Goal: Task Accomplishment & Management: Complete application form

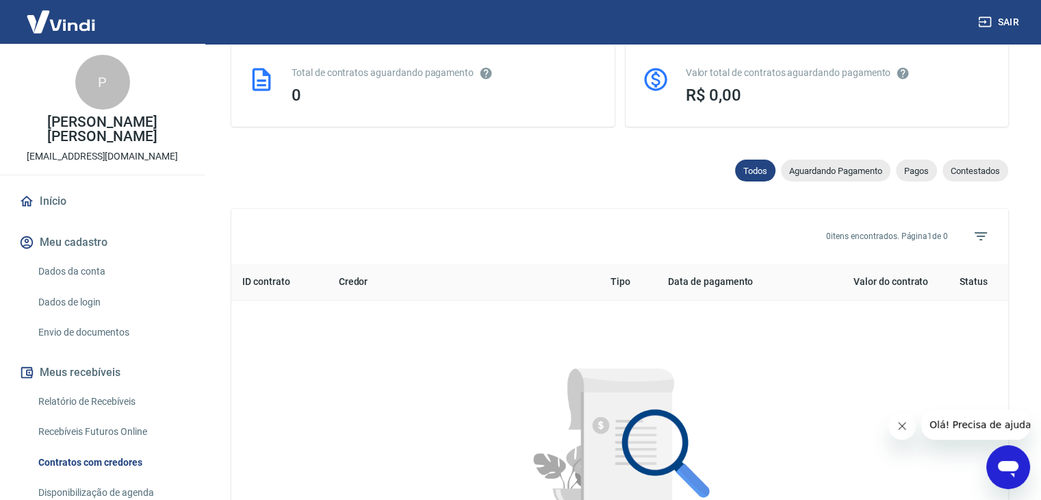
scroll to position [240, 0]
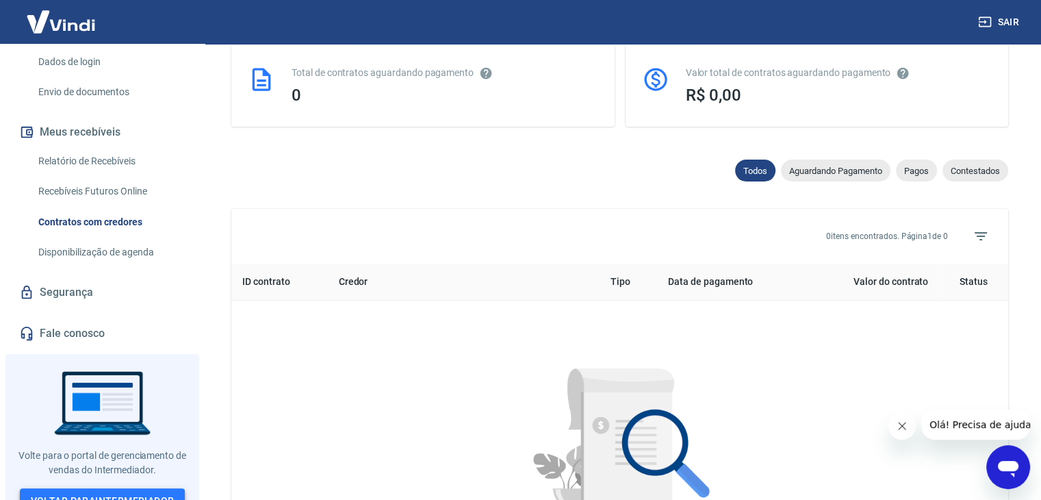
click at [161, 488] on link "Voltar para Intermediador" at bounding box center [103, 500] width 166 height 25
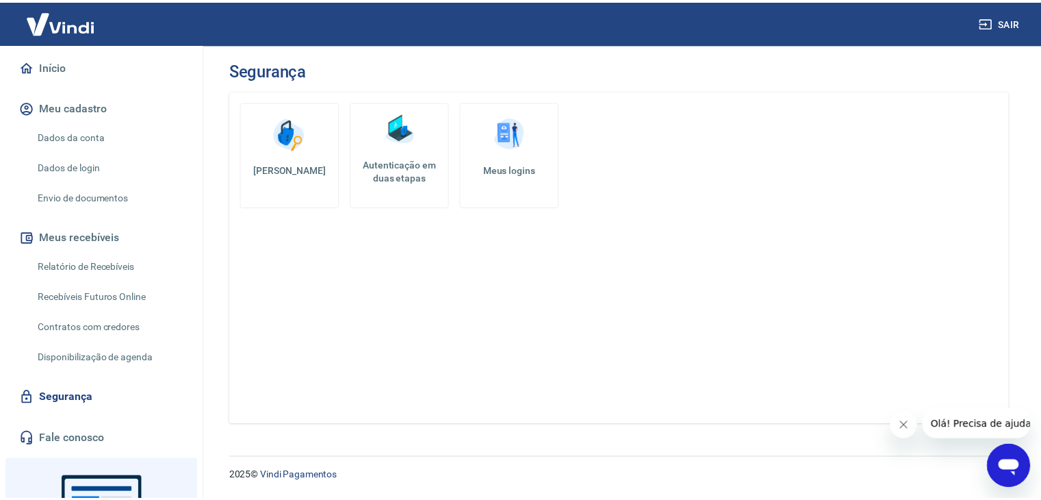
scroll to position [68, 0]
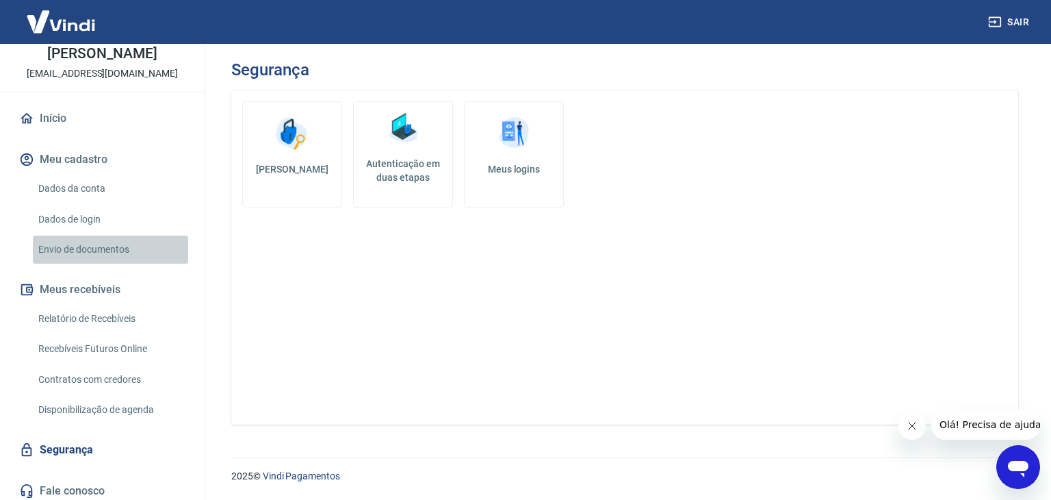
click at [112, 251] on link "Envio de documentos" at bounding box center [110, 249] width 155 height 28
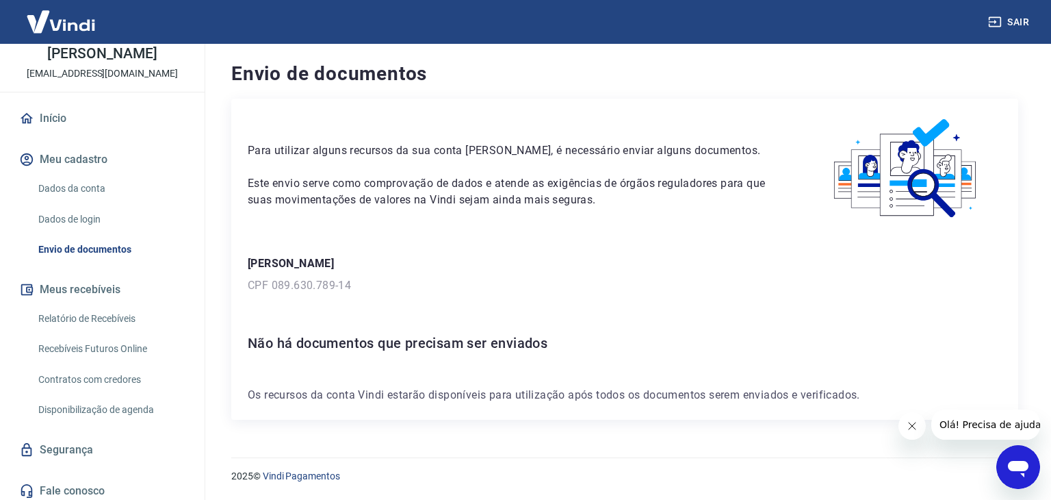
click at [734, 405] on div "Para utilizar alguns recursos da sua conta [PERSON_NAME], é necessário enviar a…" at bounding box center [624, 259] width 787 height 321
drag, startPoint x: 736, startPoint y: 394, endPoint x: 660, endPoint y: 348, distance: 88.7
click at [736, 394] on p "Os recursos da conta Vindi estarão disponíveis para utilização após todos os do…" at bounding box center [625, 395] width 754 height 16
click at [80, 214] on link "Dados de login" at bounding box center [110, 219] width 155 height 28
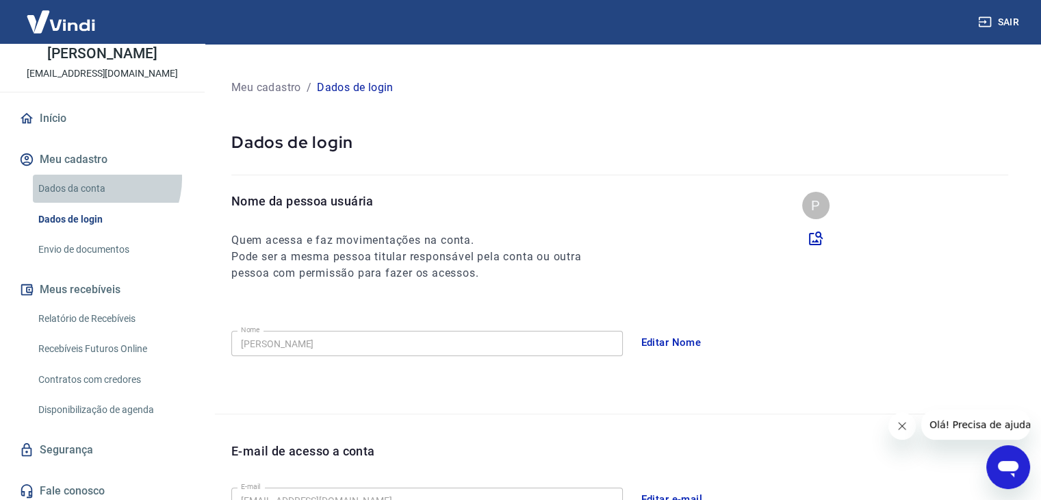
click at [95, 179] on link "Dados da conta" at bounding box center [110, 189] width 155 height 28
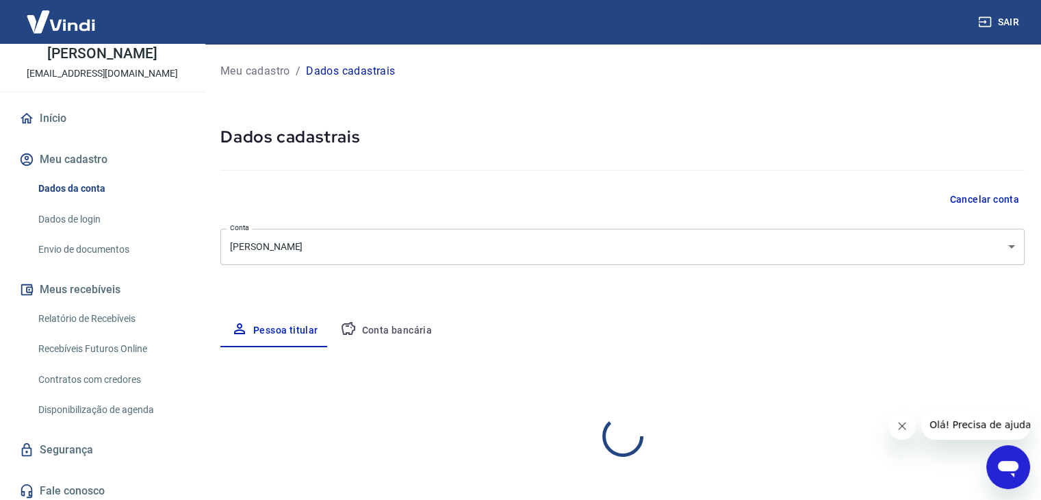
select select "SC"
select select "business"
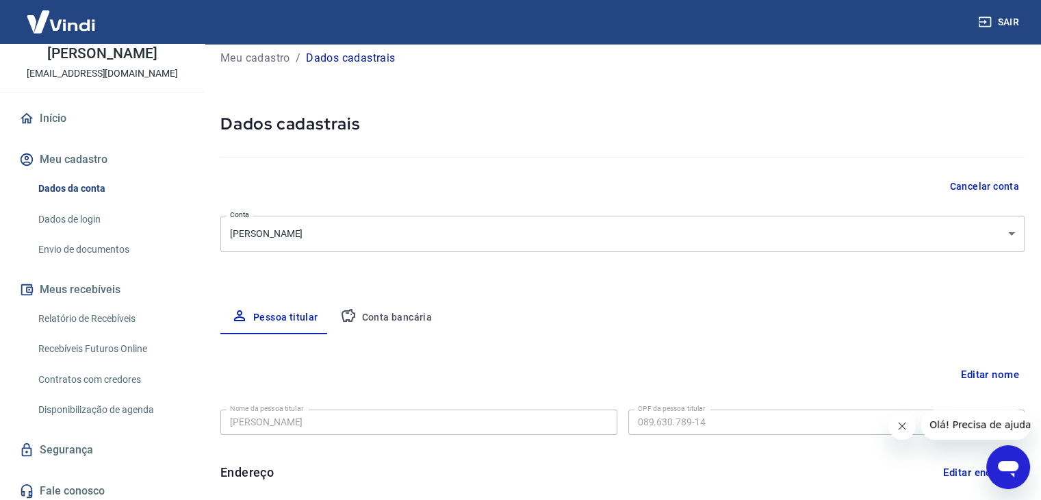
scroll to position [137, 0]
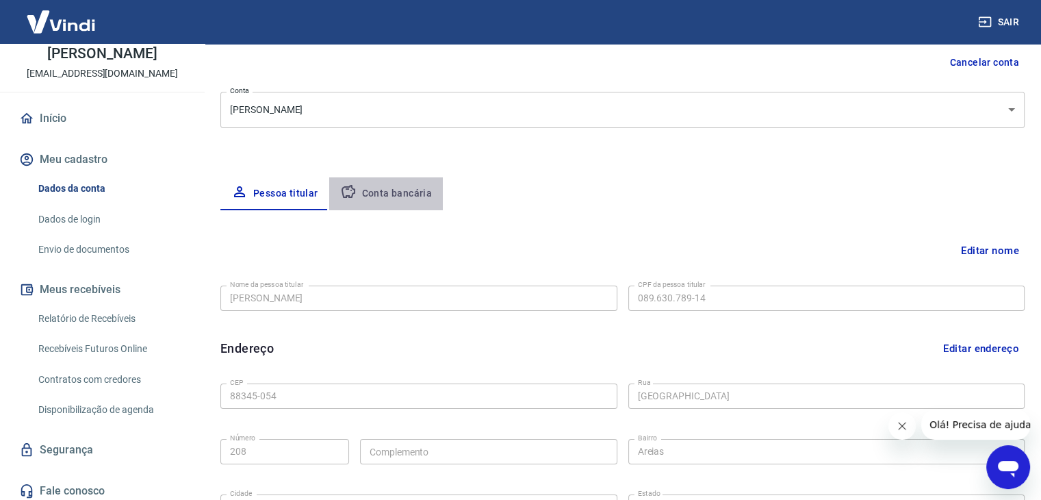
click at [394, 188] on button "Conta bancária" at bounding box center [386, 193] width 114 height 33
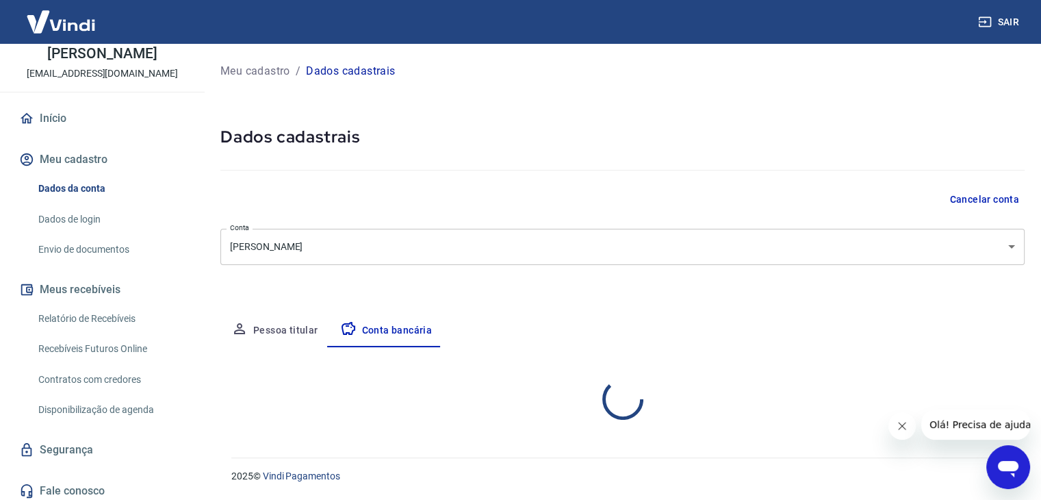
scroll to position [0, 0]
select select "1"
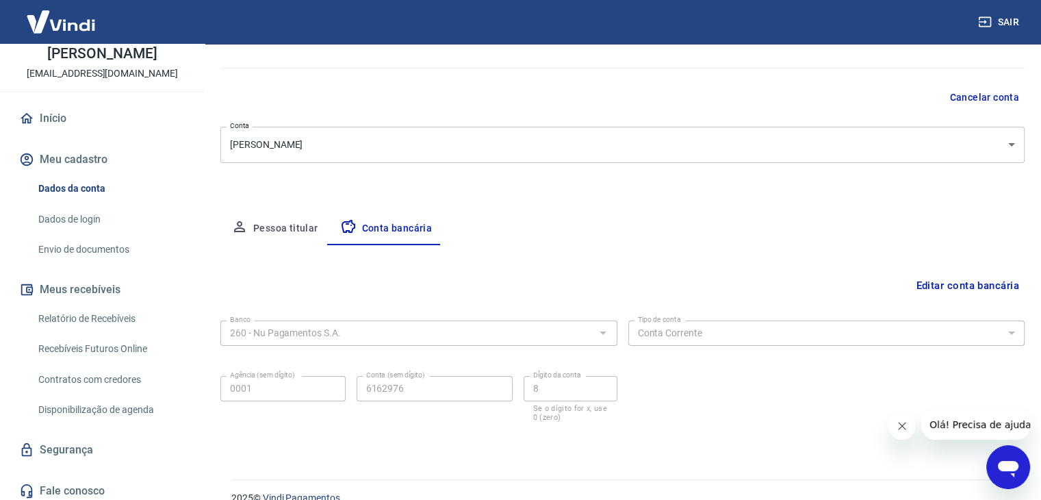
scroll to position [123, 0]
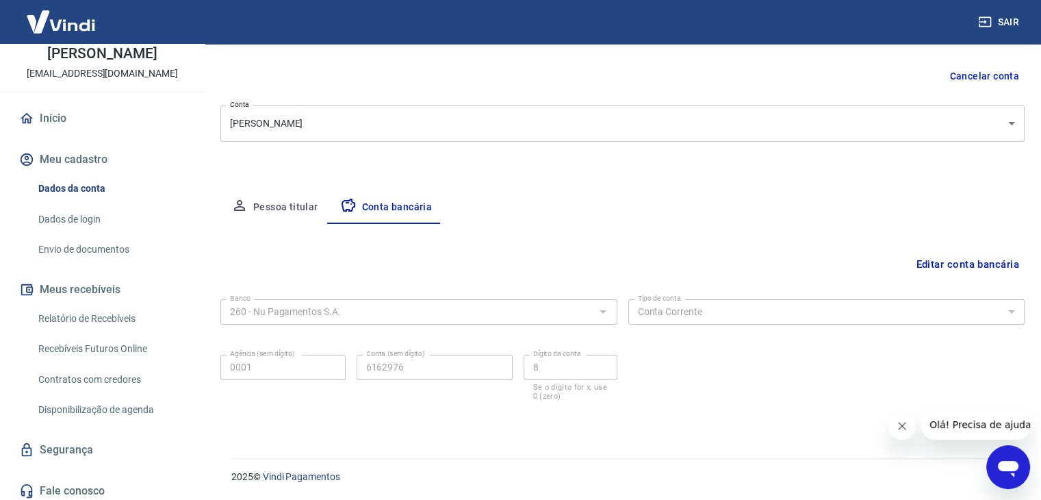
click at [309, 203] on button "Pessoa titular" at bounding box center [274, 207] width 109 height 33
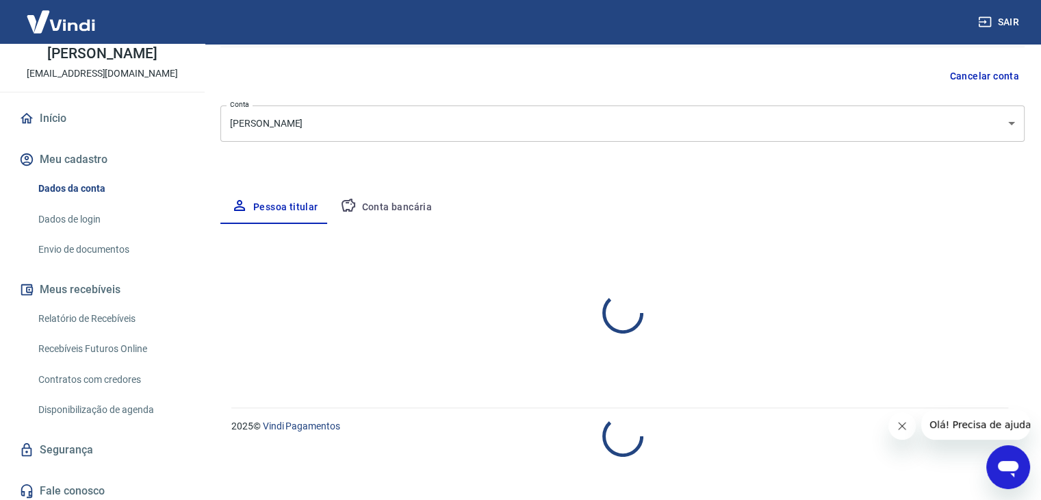
select select "SC"
select select "business"
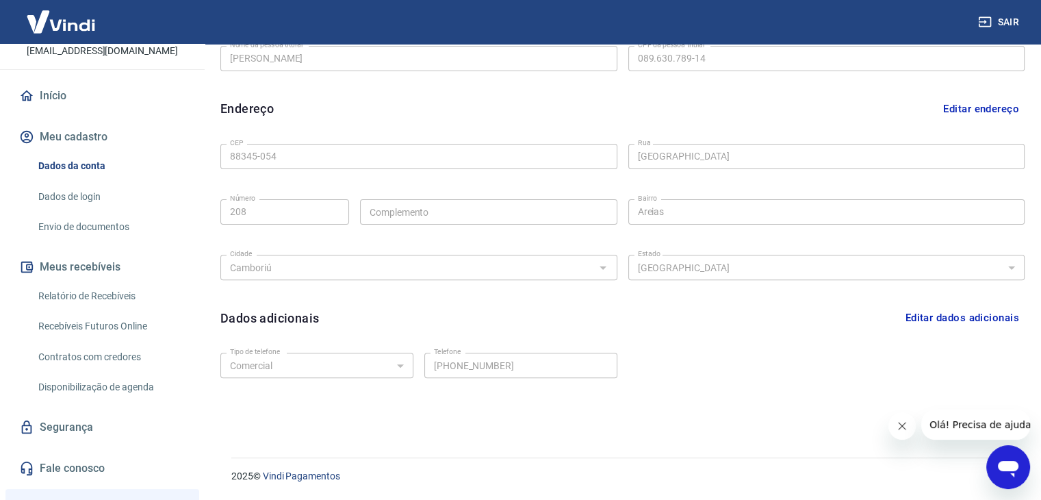
scroll to position [0, 0]
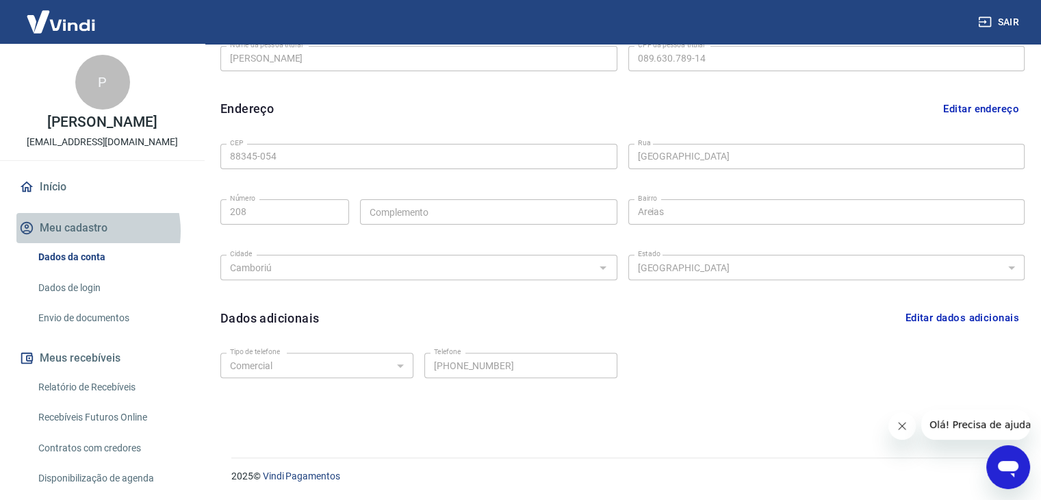
click at [80, 231] on button "Meu cadastro" at bounding box center [102, 228] width 172 height 30
click at [997, 473] on icon "Abrir janela de mensagens" at bounding box center [1008, 466] width 25 height 25
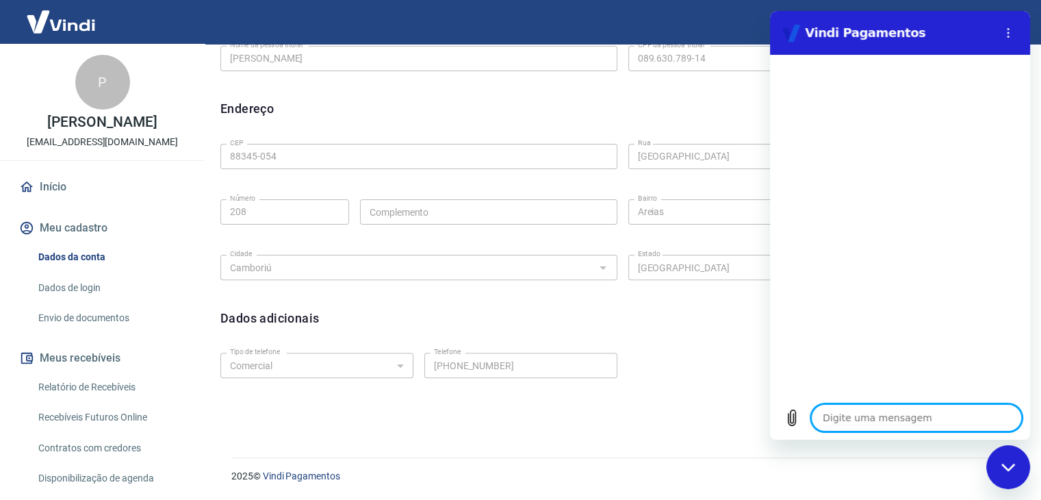
click at [869, 419] on textarea at bounding box center [916, 417] width 211 height 27
type textarea "o"
type textarea "x"
type textarea "ol"
type textarea "x"
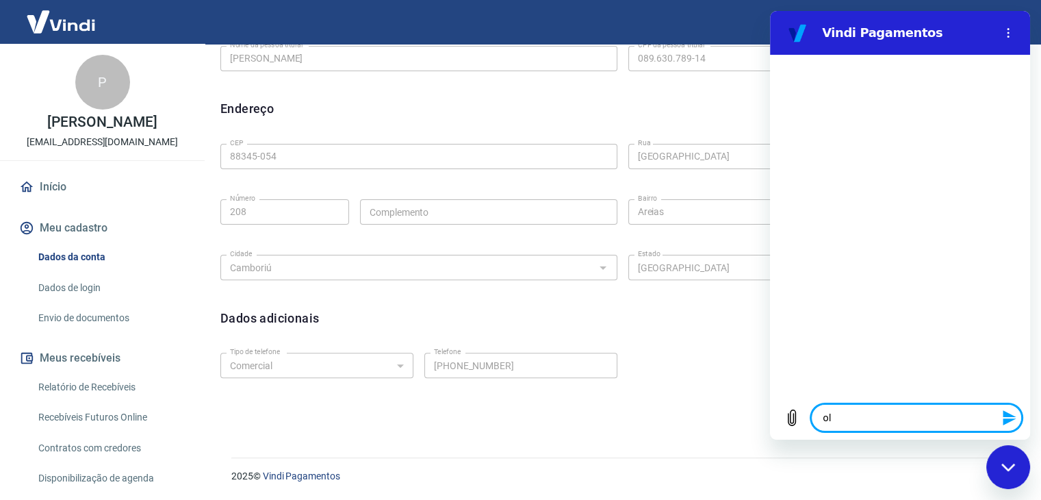
type textarea "olá"
type textarea "x"
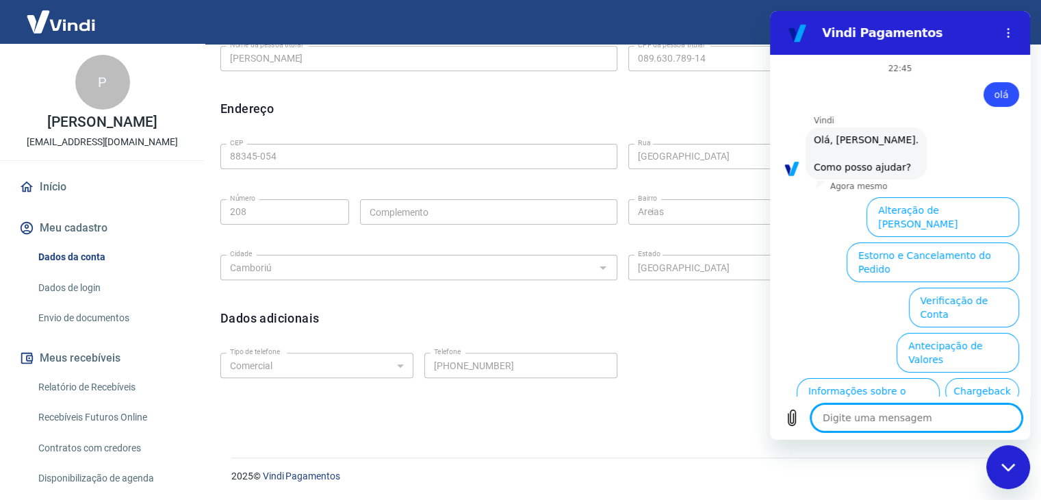
scroll to position [80, 0]
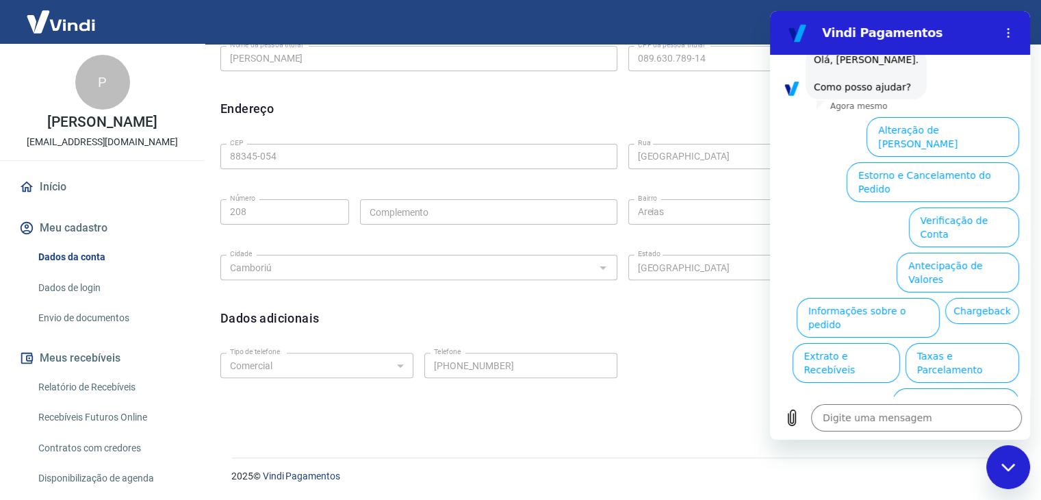
drag, startPoint x: 981, startPoint y: 128, endPoint x: 956, endPoint y: 128, distance: 24.6
click at [981, 128] on button "Alteração de Dados Cadastrais" at bounding box center [943, 137] width 153 height 40
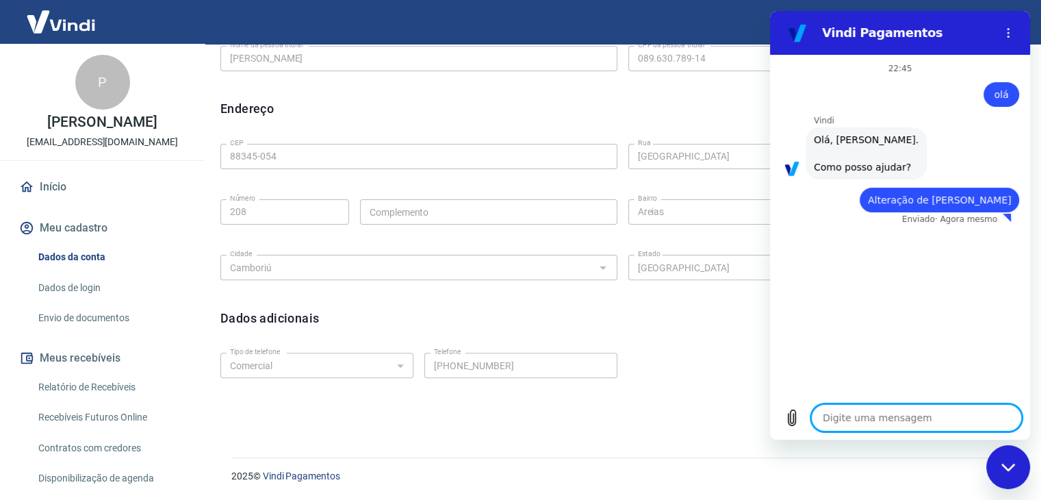
type textarea "x"
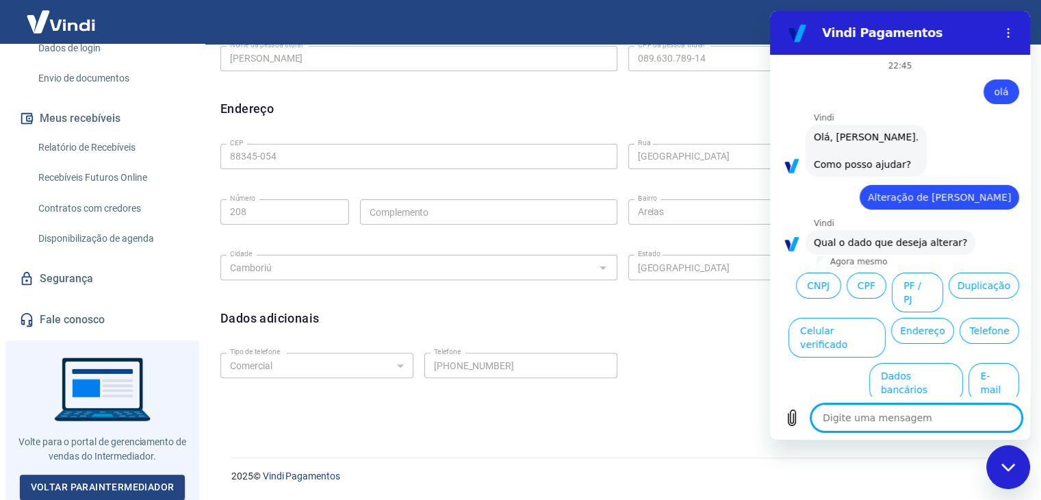
scroll to position [240, 0]
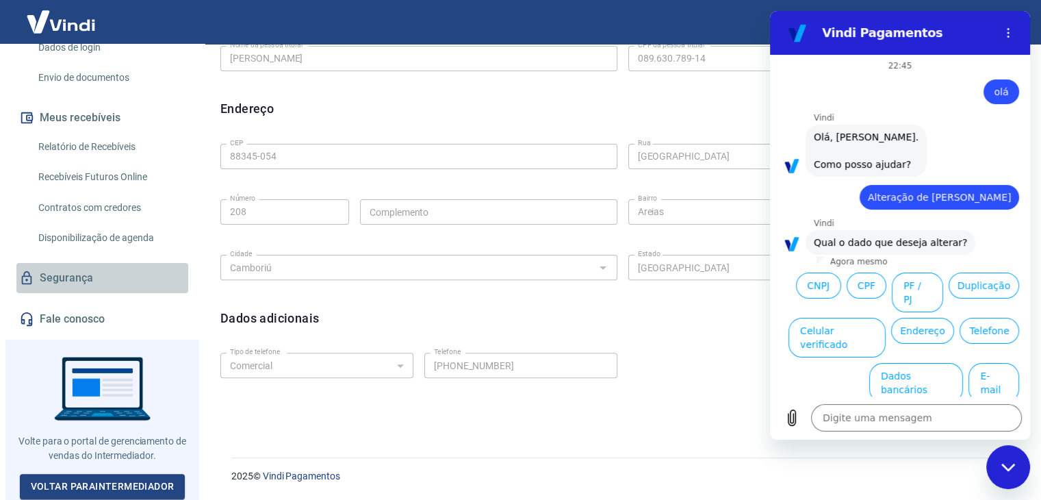
click at [117, 277] on link "Segurança" at bounding box center [102, 278] width 172 height 30
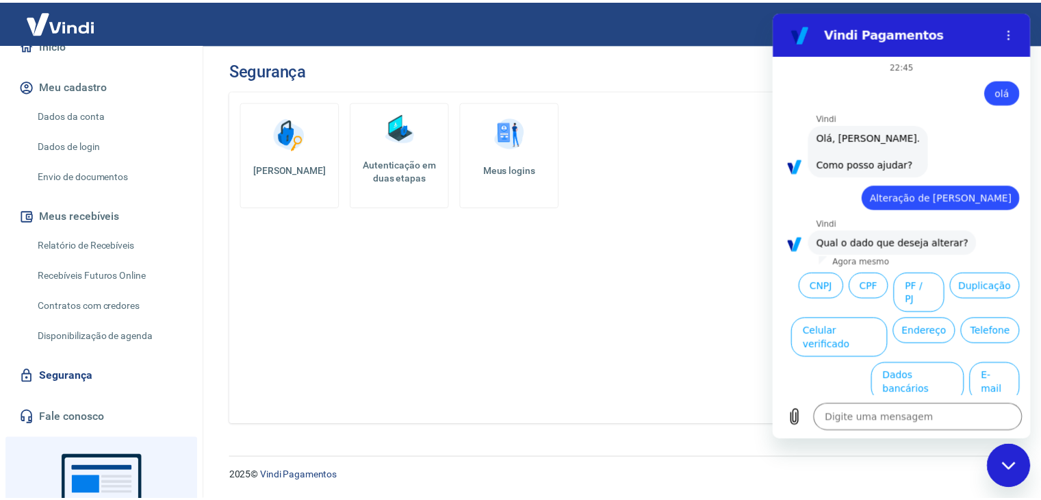
scroll to position [35, 0]
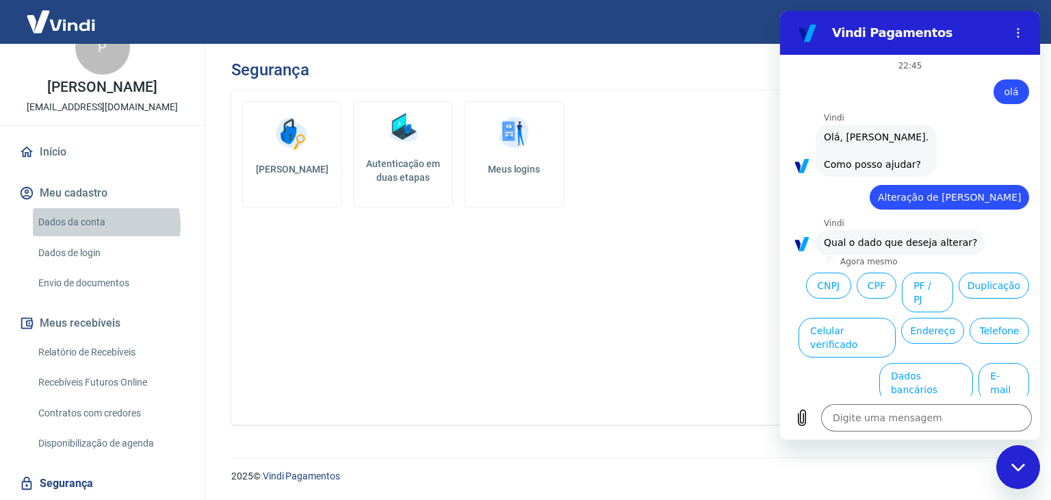
click at [101, 224] on link "Dados da conta" at bounding box center [110, 222] width 155 height 28
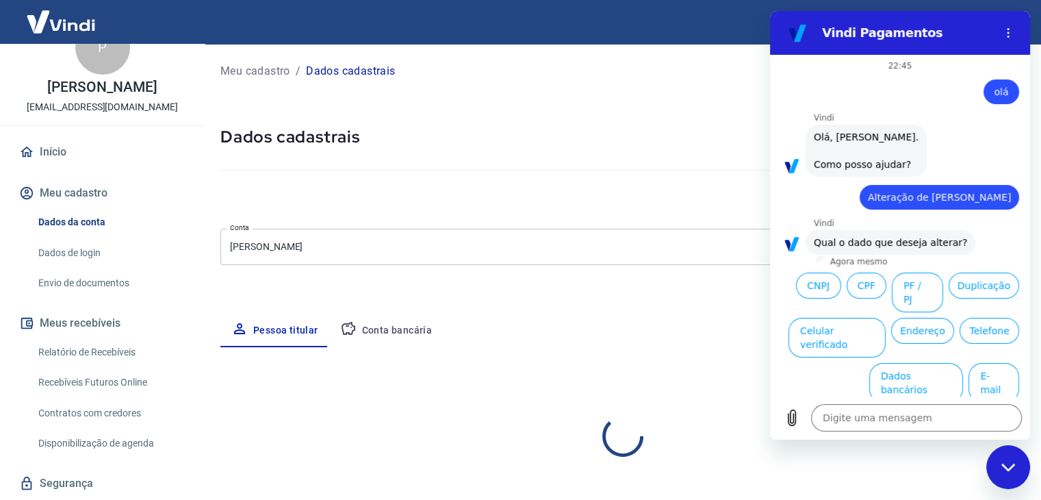
select select "SC"
select select "business"
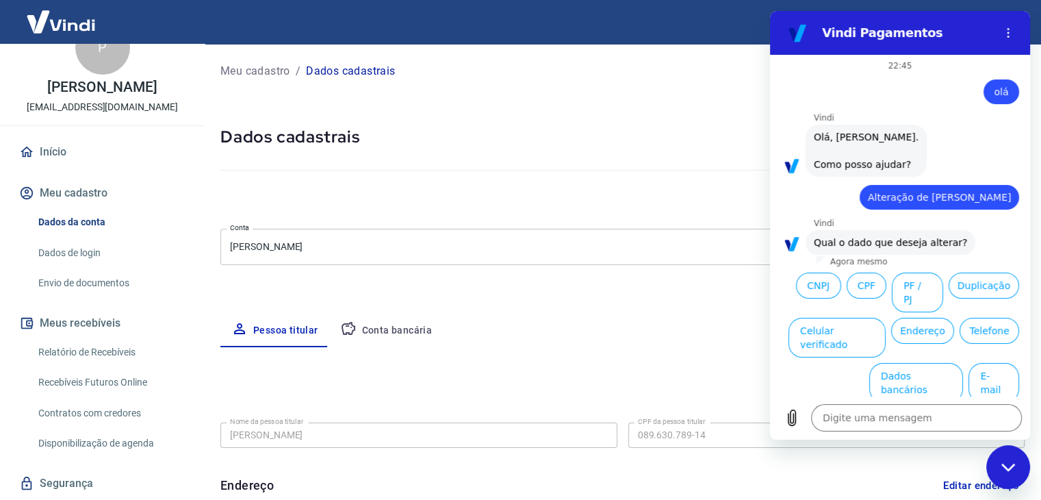
click at [66, 258] on link "Dados de login" at bounding box center [110, 253] width 155 height 28
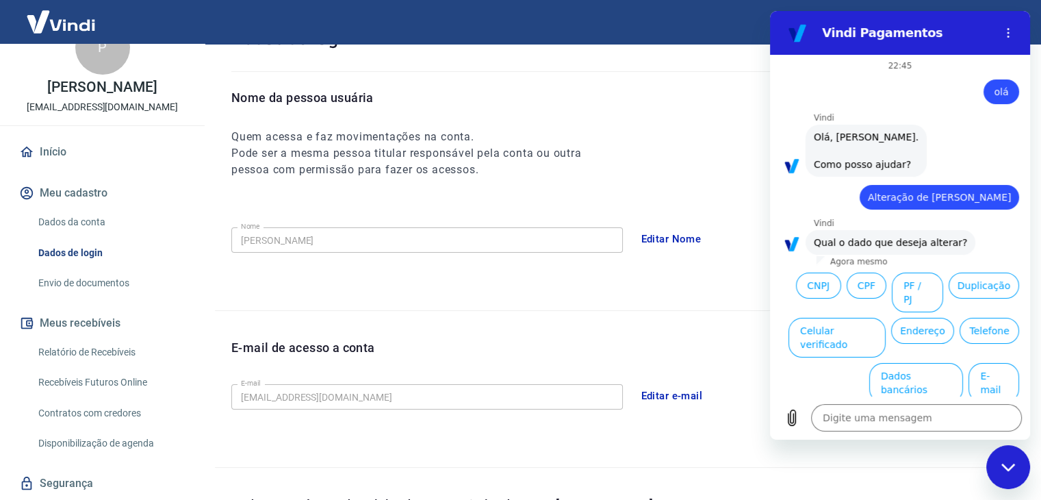
scroll to position [376, 0]
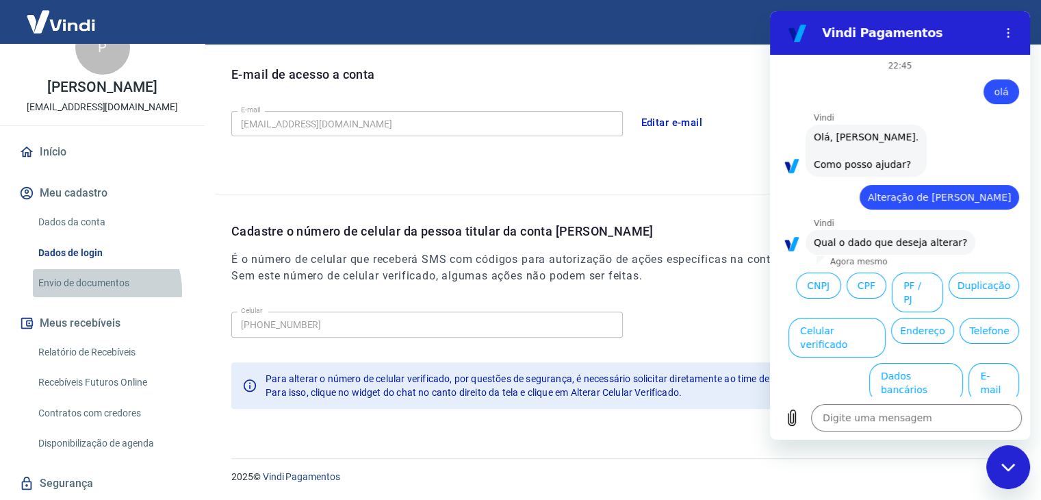
click at [99, 291] on link "Envio de documentos" at bounding box center [110, 283] width 155 height 28
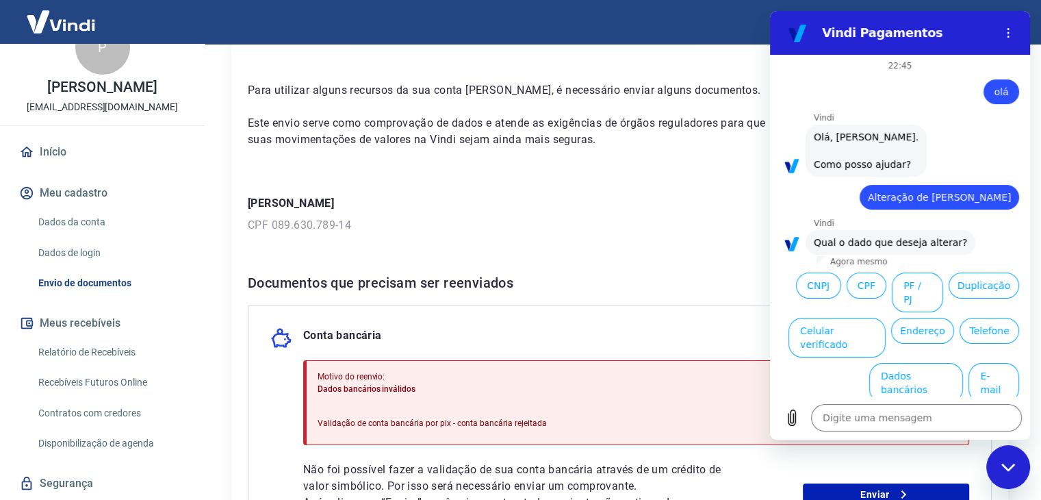
scroll to position [261, 0]
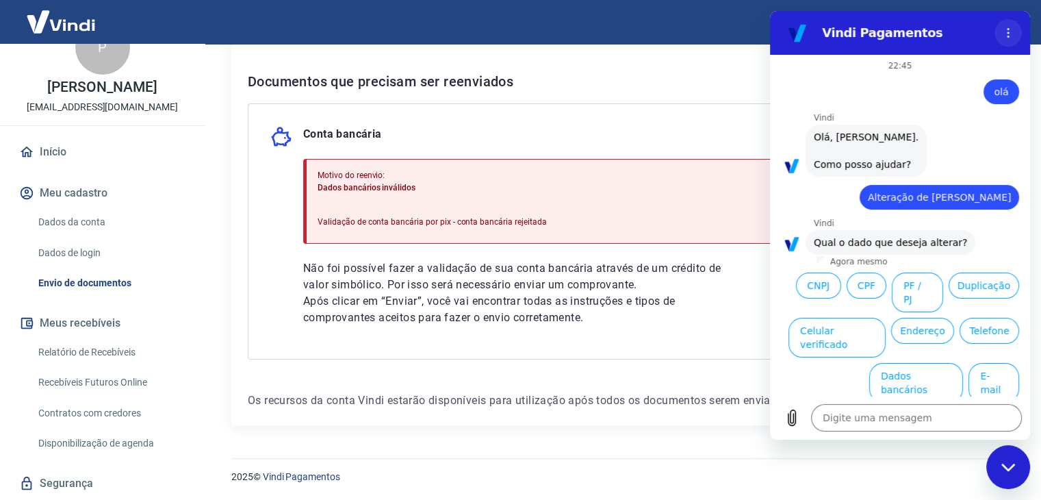
click at [1006, 33] on icon "Menu de opções" at bounding box center [1008, 32] width 11 height 11
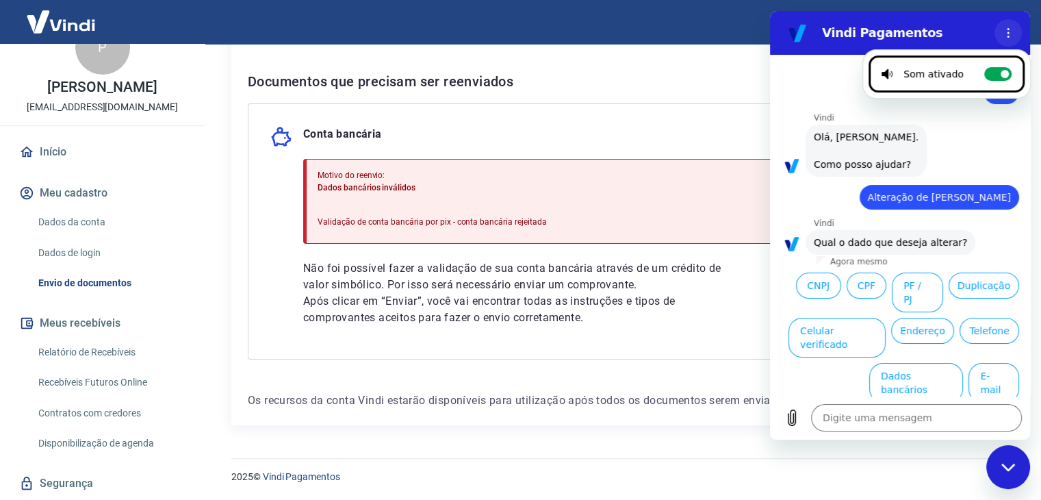
click at [1008, 25] on button "Menu de opções" at bounding box center [1008, 32] width 27 height 27
click at [1018, 470] on div "Fechar janela de mensagens" at bounding box center [1008, 466] width 41 height 41
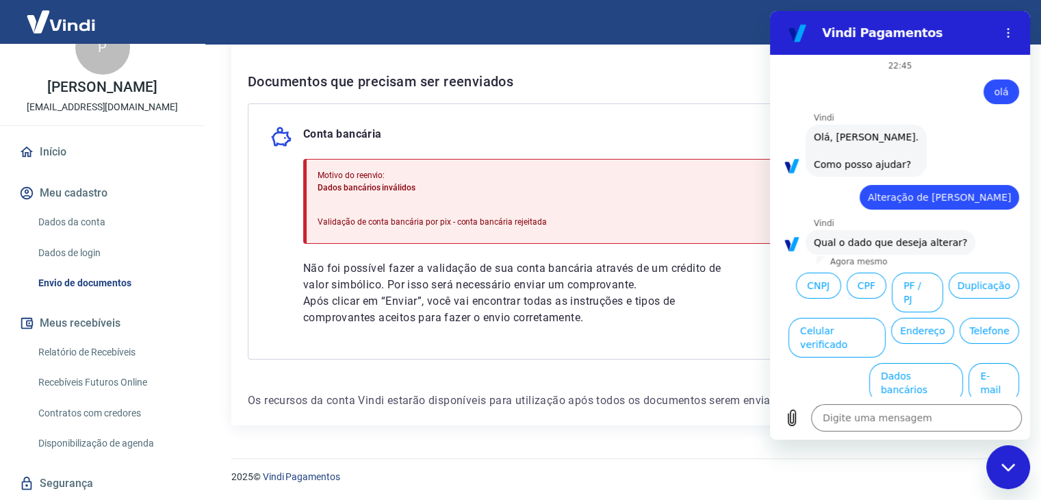
click at [1002, 457] on div "Fechar janela de mensagens" at bounding box center [1008, 466] width 41 height 41
type textarea "x"
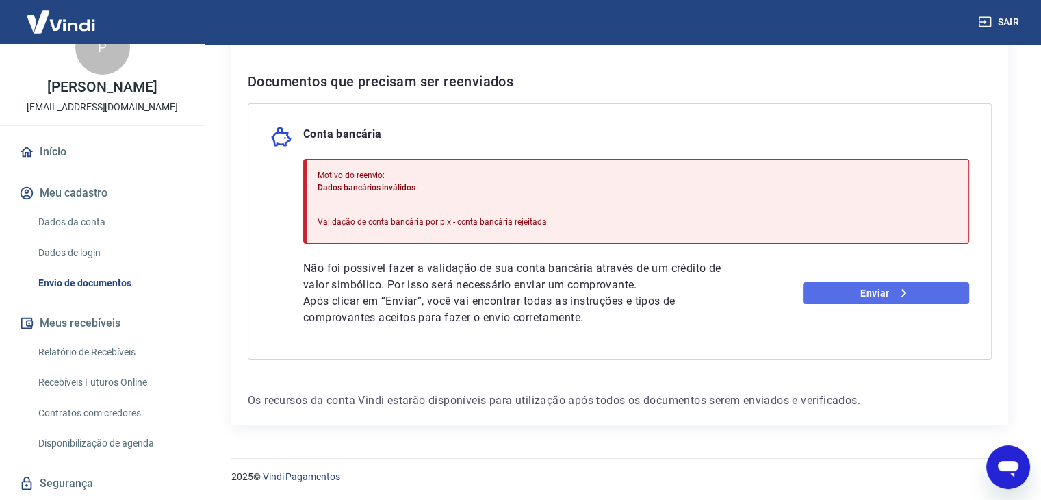
click at [841, 303] on link "Enviar" at bounding box center [886, 293] width 166 height 22
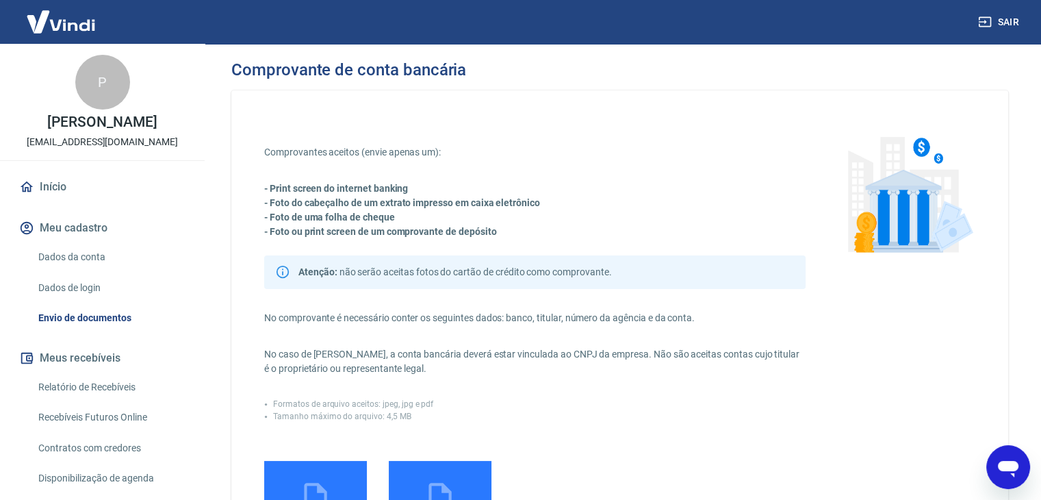
scroll to position [137, 0]
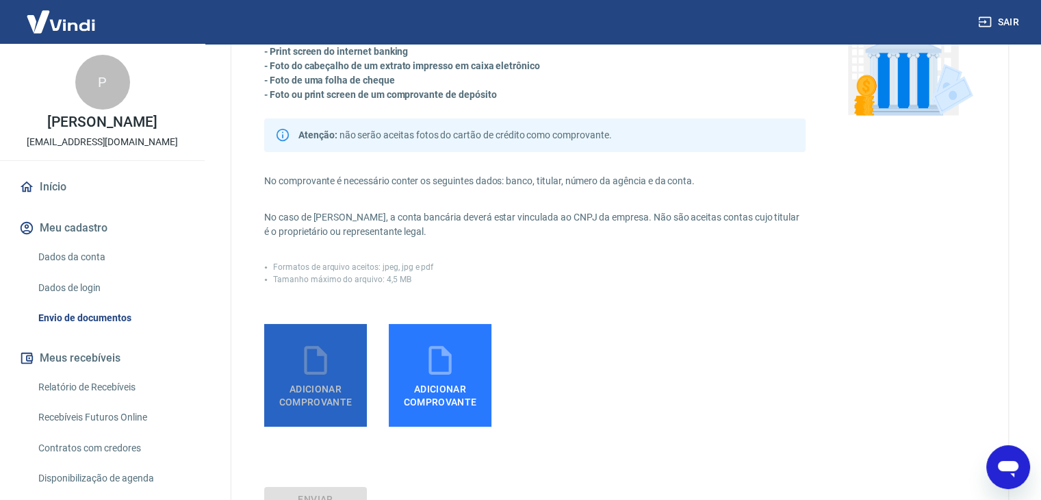
click at [346, 343] on label "Adicionar comprovante" at bounding box center [315, 375] width 103 height 103
click at [0, 0] on input "Adicionar comprovante" at bounding box center [0, 0] width 0 height 0
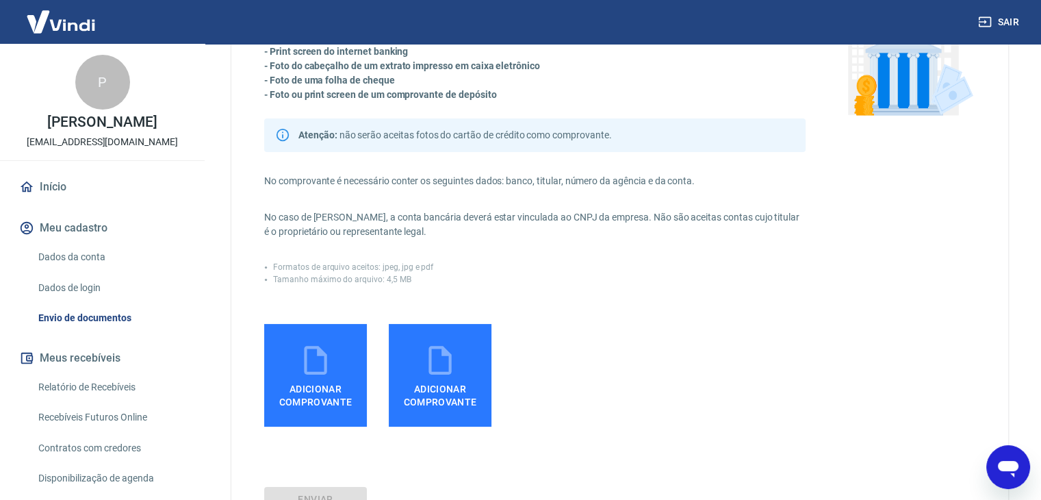
click at [315, 368] on icon at bounding box center [315, 360] width 34 height 34
click at [0, 0] on input "Adicionar comprovante" at bounding box center [0, 0] width 0 height 0
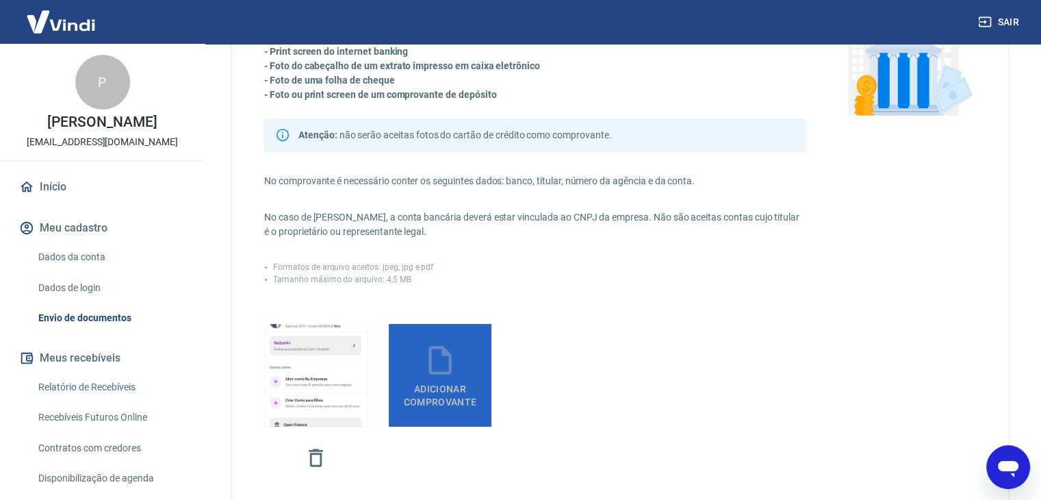
click at [435, 365] on icon at bounding box center [440, 360] width 34 height 34
click at [0, 0] on input "Adicionar comprovante" at bounding box center [0, 0] width 0 height 0
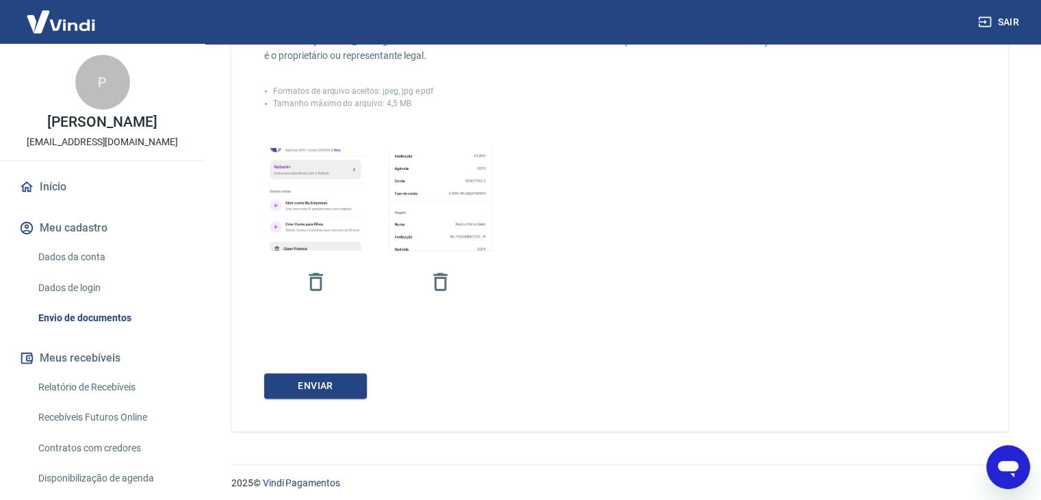
scroll to position [319, 0]
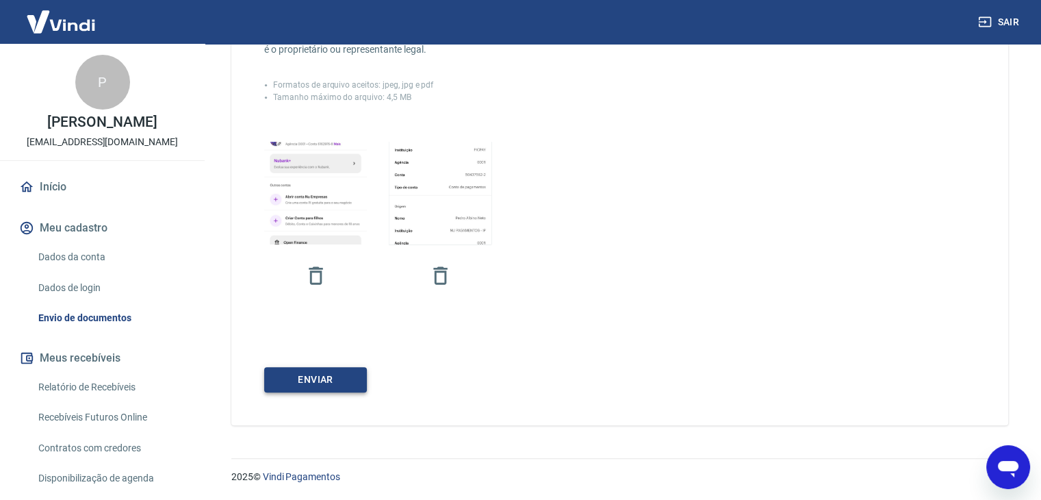
click at [321, 379] on button "ENVIAR" at bounding box center [315, 379] width 103 height 25
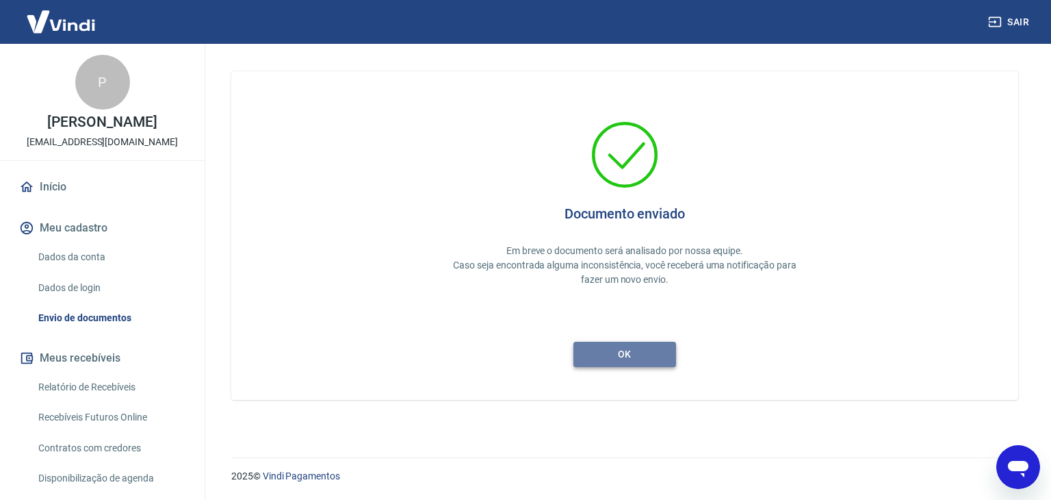
click at [628, 346] on button "ok" at bounding box center [625, 354] width 103 height 25
